Goal: Information Seeking & Learning: Learn about a topic

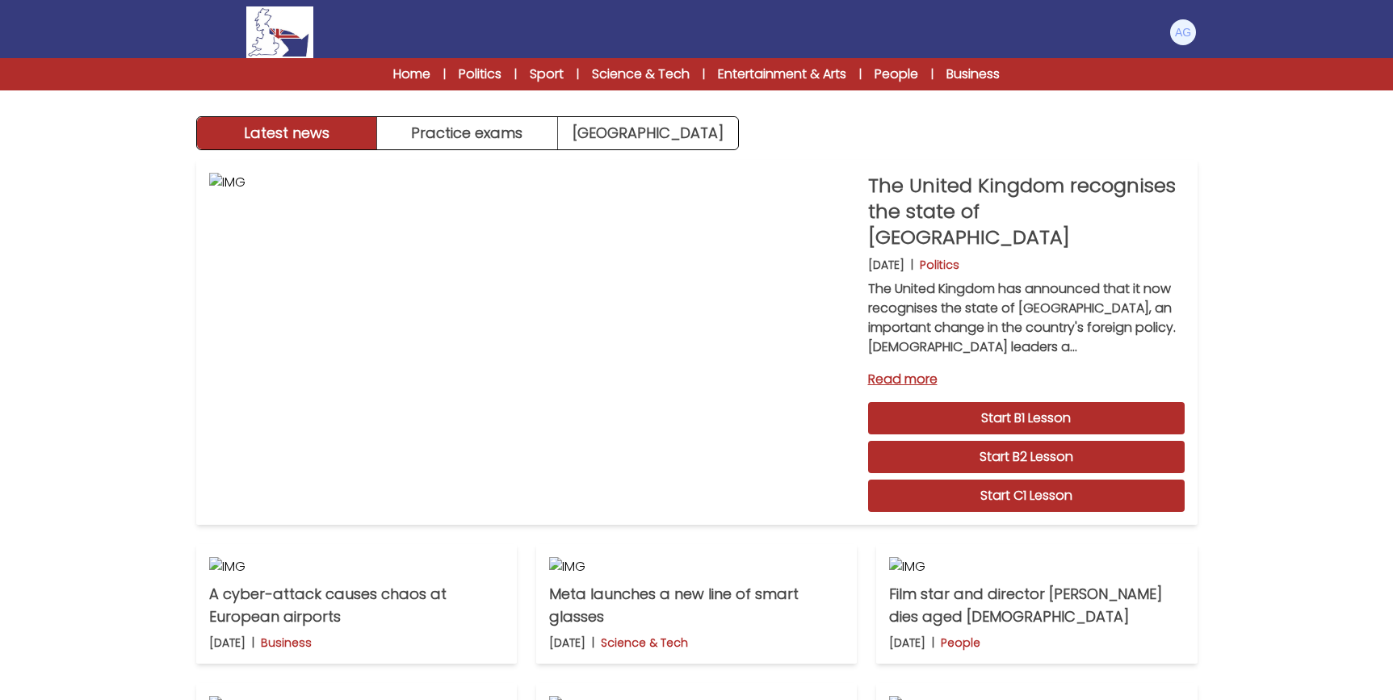
scroll to position [880, 0]
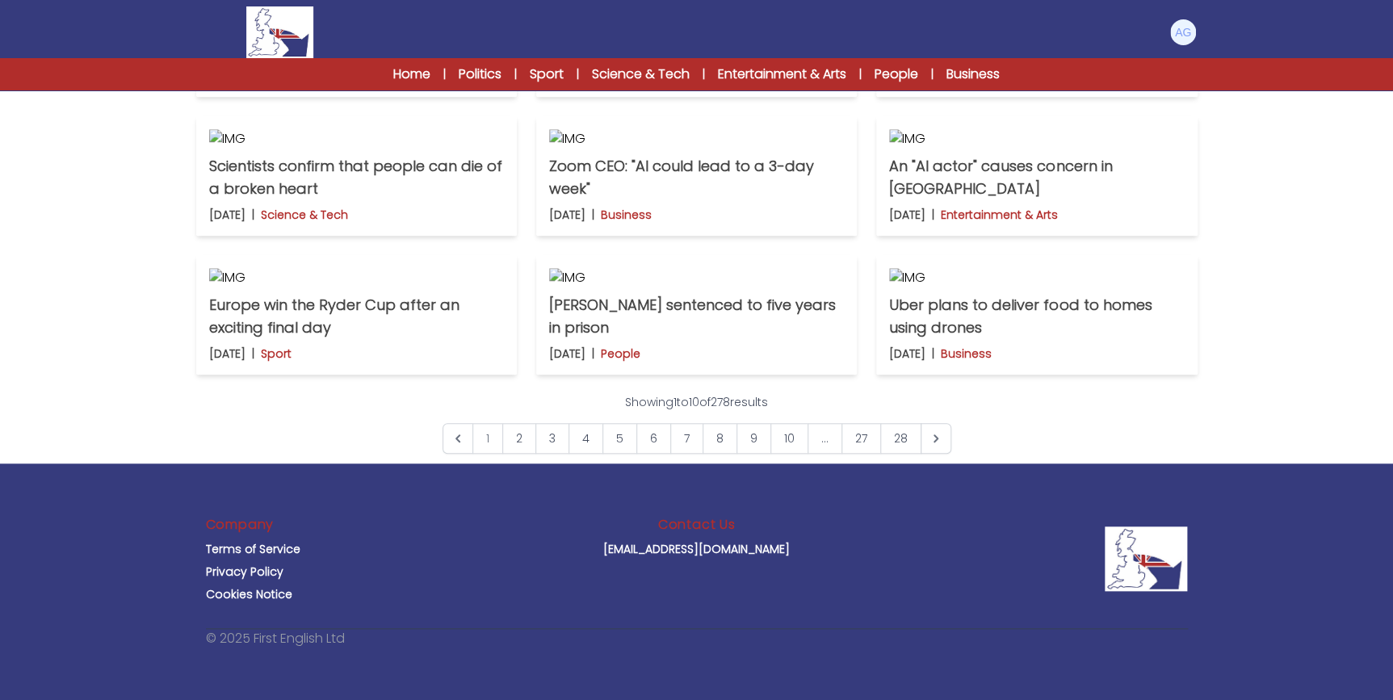
scroll to position [587, 0]
click at [392, 61] on p "A new sports event allows athletes to take drugs" at bounding box center [356, 38] width 295 height 45
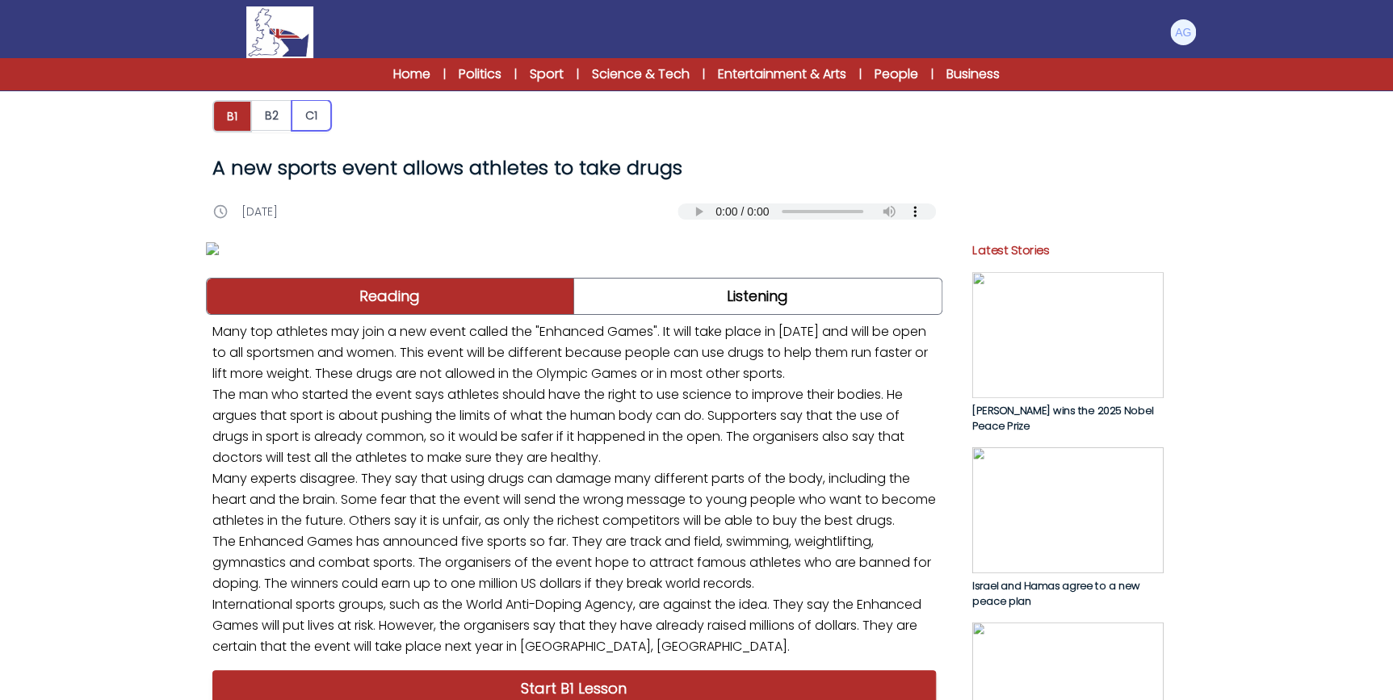
click at [312, 114] on button "C1" at bounding box center [311, 115] width 40 height 31
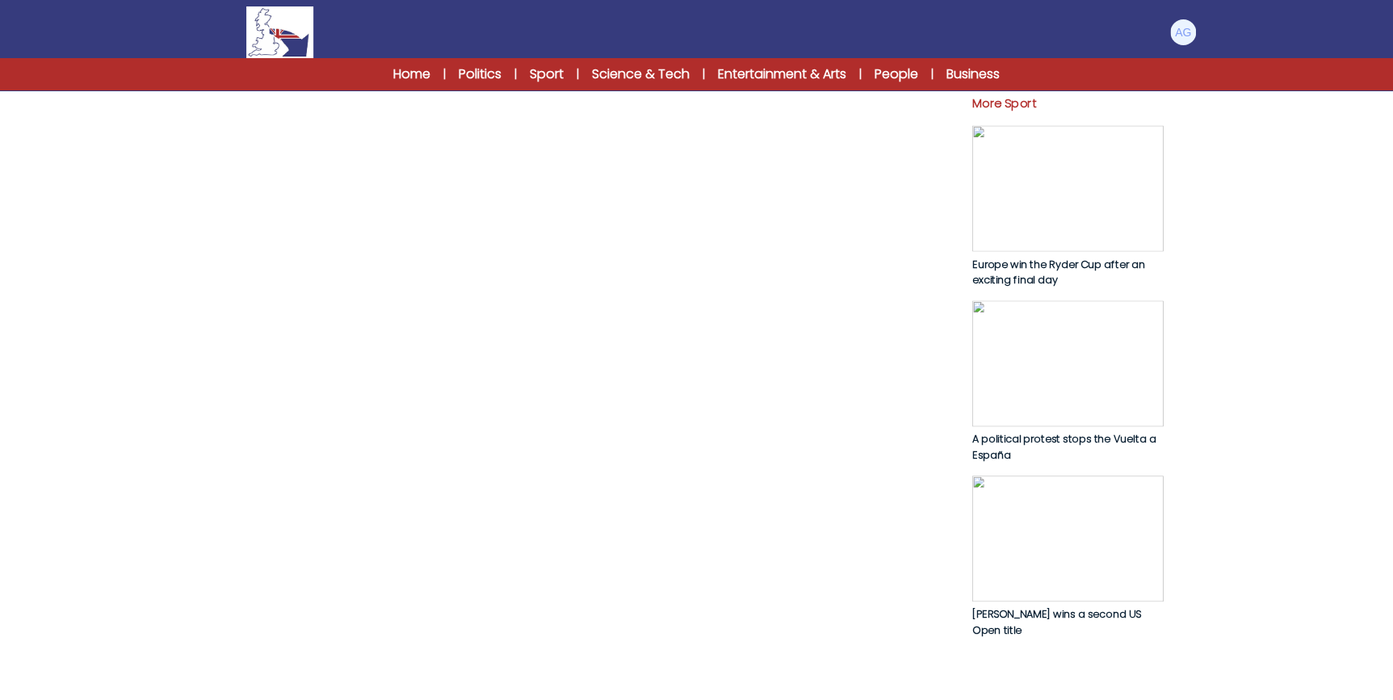
scroll to position [734, 0]
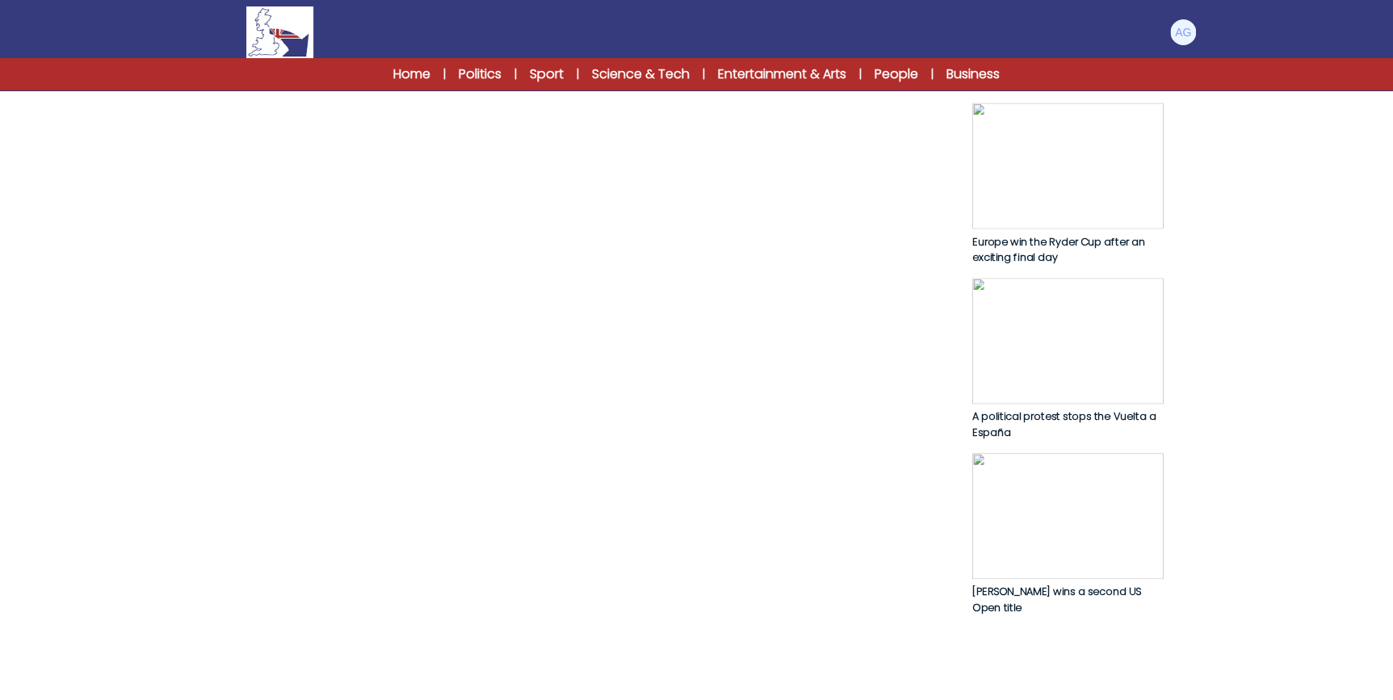
drag, startPoint x: 379, startPoint y: 200, endPoint x: 850, endPoint y: 241, distance: 472.4
drag, startPoint x: 222, startPoint y: 264, endPoint x: 564, endPoint y: 268, distance: 342.4
drag, startPoint x: 564, startPoint y: 268, endPoint x: 505, endPoint y: 304, distance: 68.8
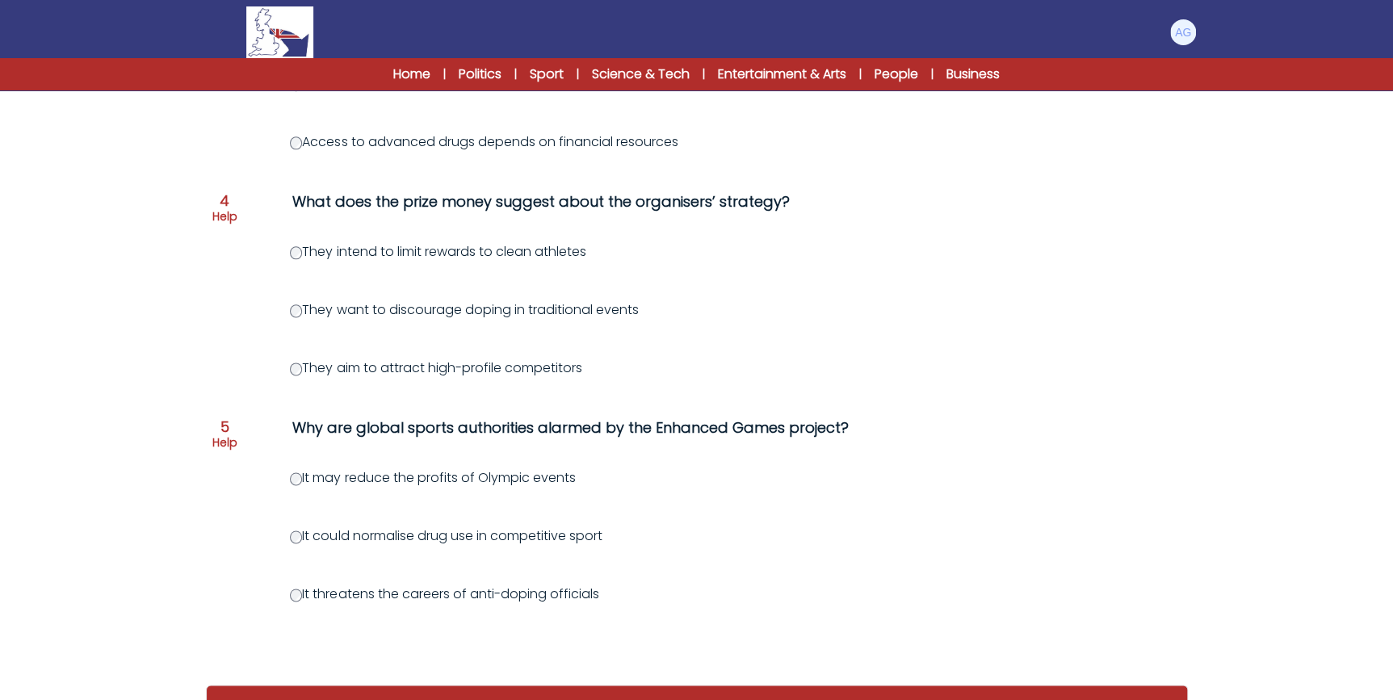
scroll to position [890, 0]
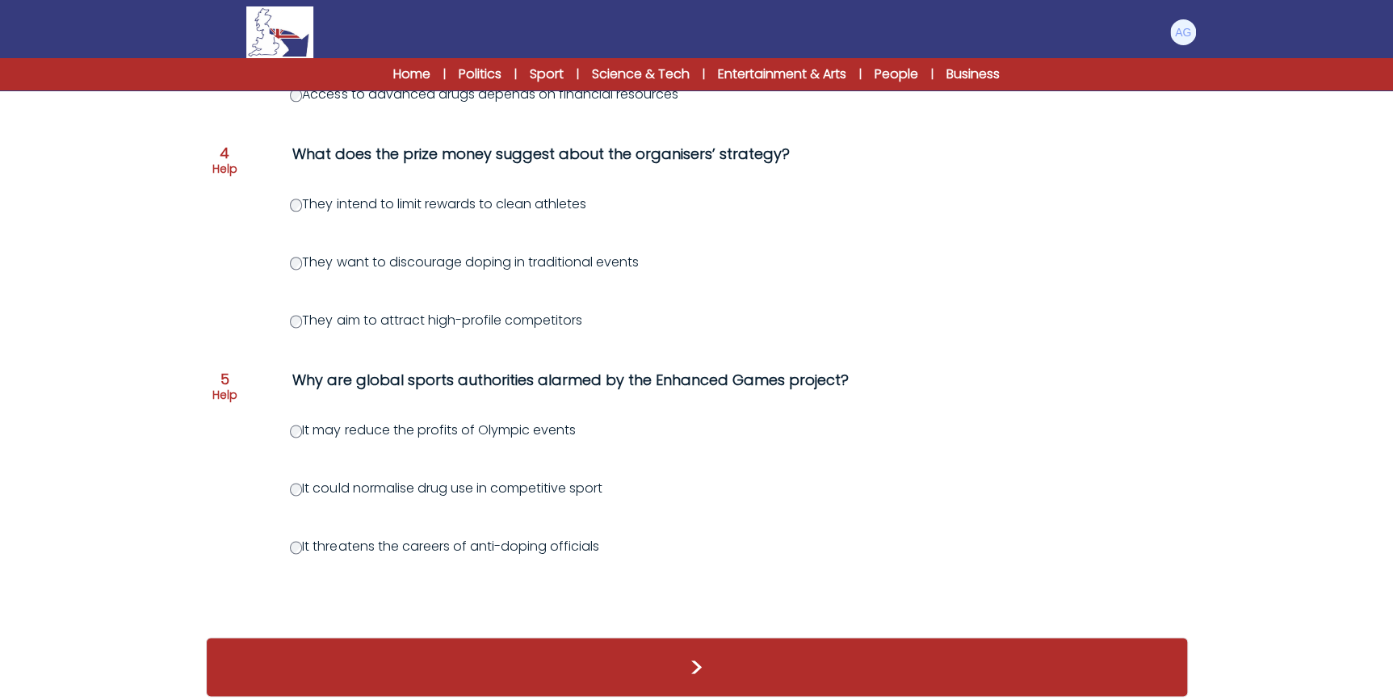
click at [377, 479] on label "It could normalise drug use in competitive sport" at bounding box center [446, 488] width 312 height 19
click at [379, 479] on label "It could normalise drug use in competitive sport" at bounding box center [446, 488] width 312 height 19
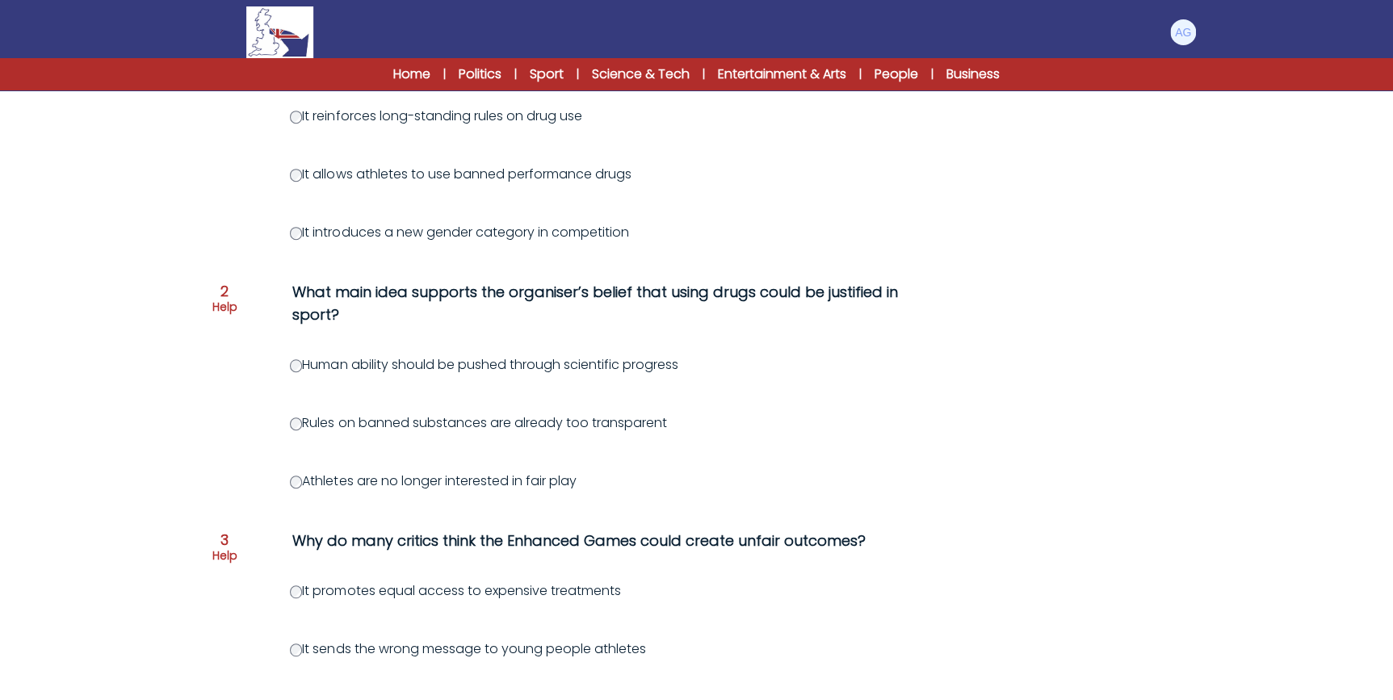
scroll to position [303, 0]
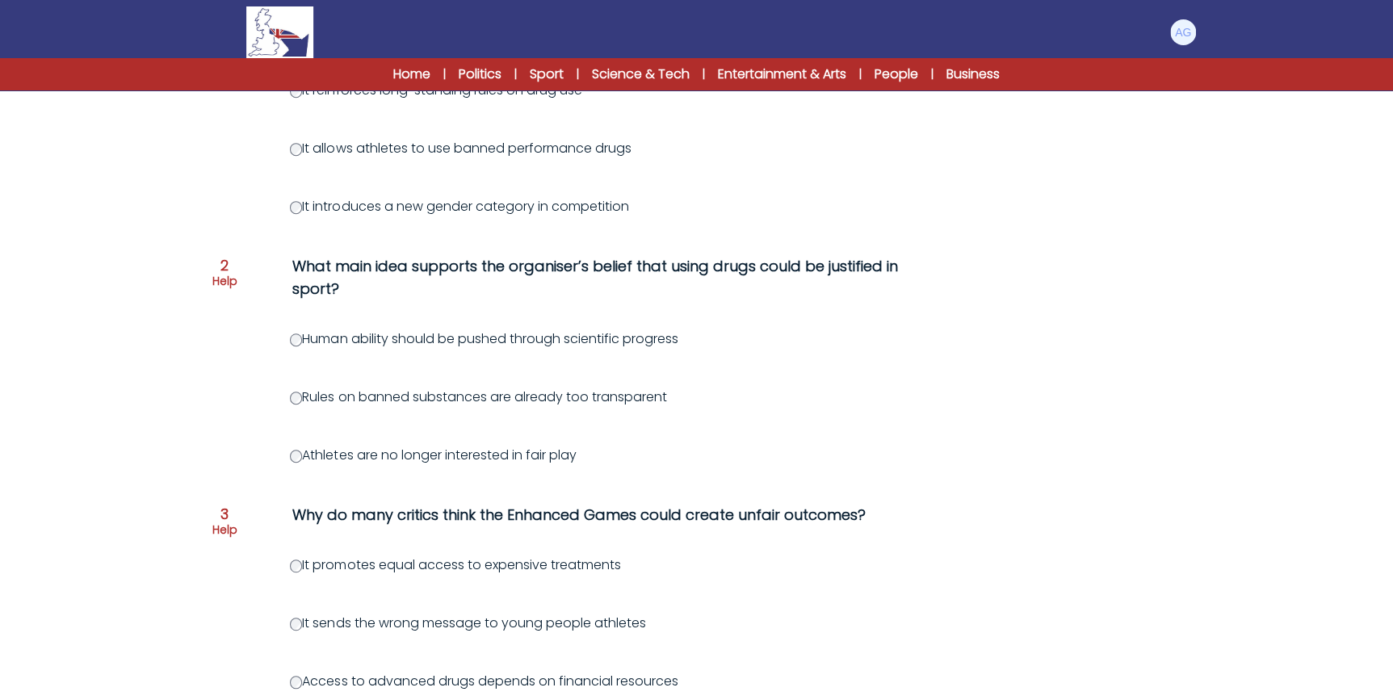
click at [298, 328] on div "Question 1 Help Why might the Enhanced Games be seen as a challenge to traditio…" at bounding box center [697, 612] width 982 height 1192
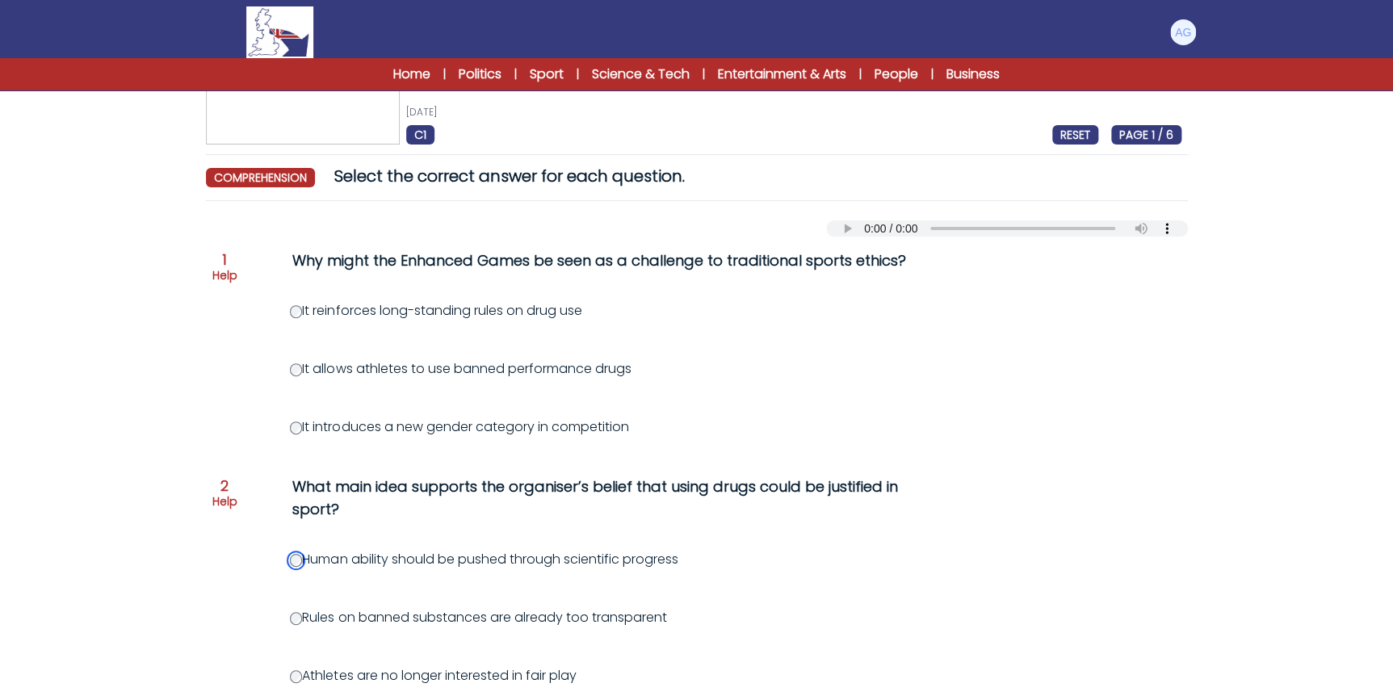
scroll to position [156, 0]
